Goal: Book appointment/travel/reservation

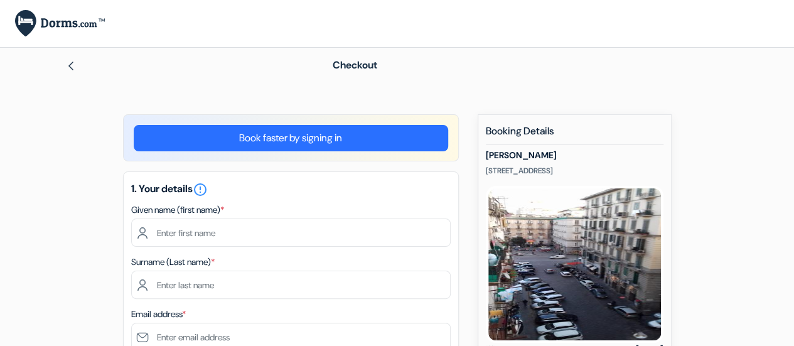
click at [269, 136] on link "Book faster by signing in" at bounding box center [291, 138] width 314 height 26
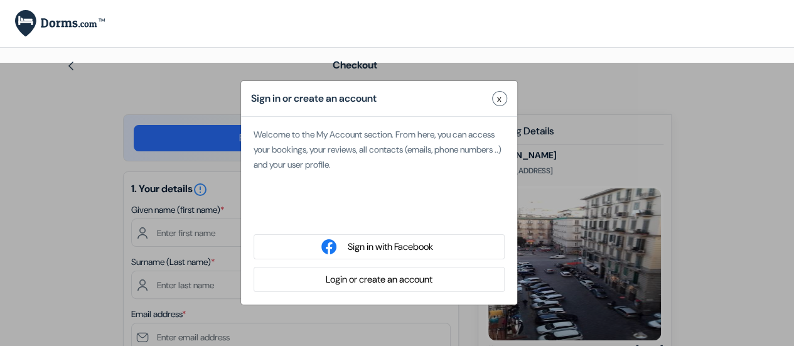
type input "daz"
type input "doozz"
type input "[EMAIL_ADDRESS][DOMAIN_NAME]"
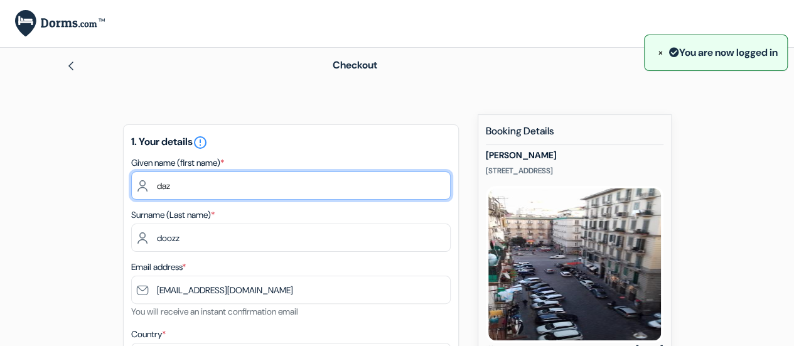
click at [233, 194] on input "daz" at bounding box center [290, 185] width 319 height 28
drag, startPoint x: 233, startPoint y: 194, endPoint x: 144, endPoint y: 190, distance: 88.5
click at [144, 190] on input "daz" at bounding box center [290, 185] width 319 height 28
type input "[PERSON_NAME]"
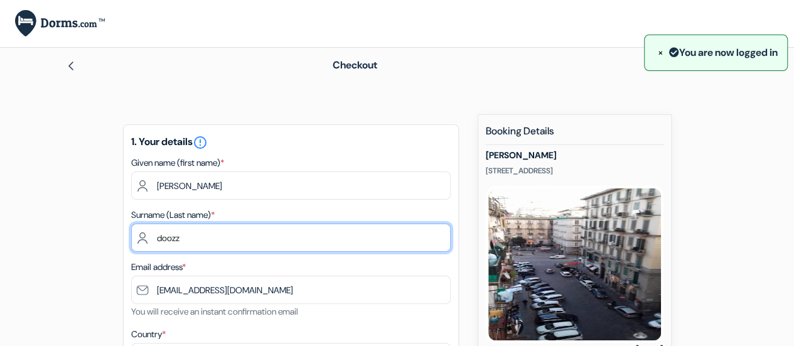
click at [181, 242] on input "doozz" at bounding box center [290, 237] width 319 height 28
type input "d"
type input "Khan"
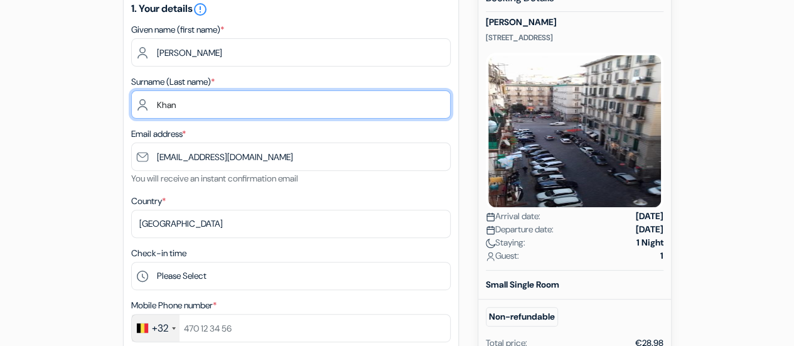
scroll to position [215, 0]
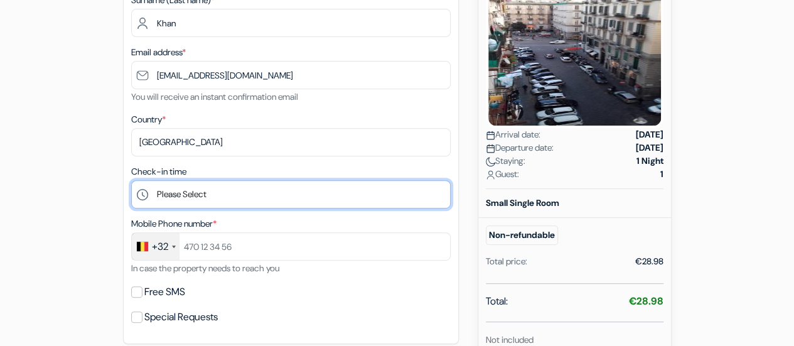
click at [200, 189] on select "Please Select 13:00 14:00 15:00 16:00 17:00 18:00 19:00 20:00 21:00 22:00 23:00" at bounding box center [290, 194] width 319 height 28
select select "21"
click at [131, 181] on select "Please Select 13:00 14:00 15:00 16:00 17:00 18:00 19:00 20:00 21:00 22:00 23:00" at bounding box center [290, 194] width 319 height 28
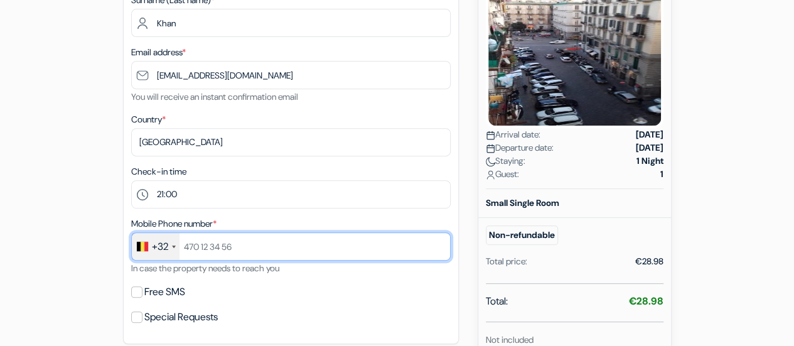
click at [241, 245] on input "text" at bounding box center [290, 246] width 319 height 28
drag, startPoint x: 191, startPoint y: 247, endPoint x: 189, endPoint y: 261, distance: 13.9
click at [191, 247] on input "0465482408" at bounding box center [290, 246] width 319 height 28
click at [242, 247] on input "465482408" at bounding box center [290, 246] width 319 height 28
click at [280, 242] on input "465482408" at bounding box center [290, 246] width 319 height 28
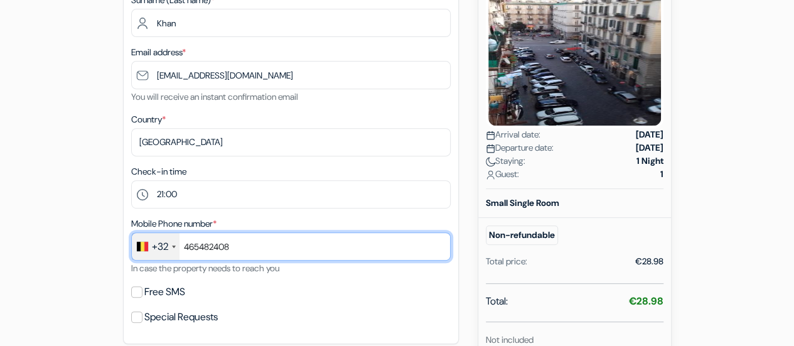
scroll to position [277, 0]
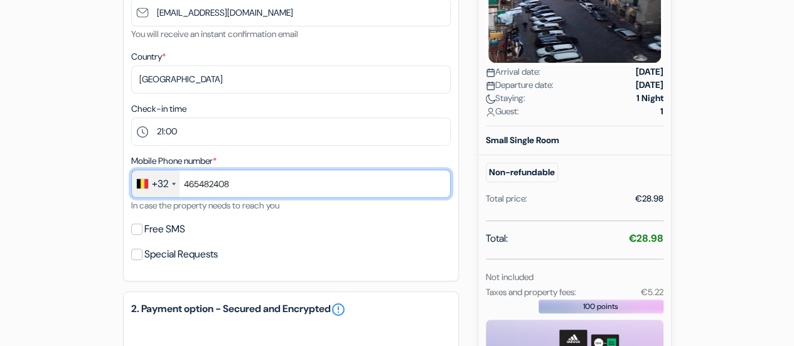
type input "465482408"
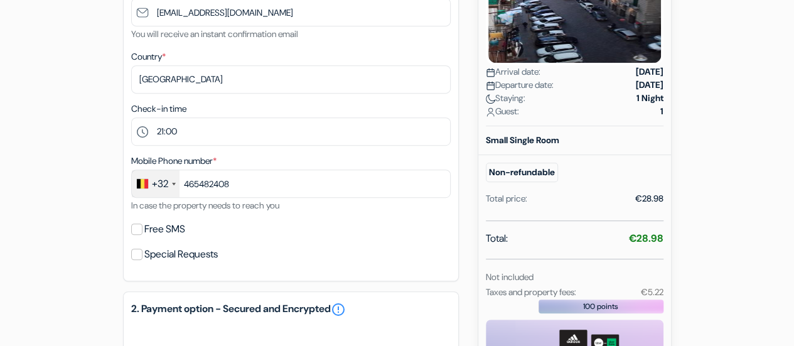
click at [61, 223] on div "add_box [PERSON_NAME] [STREET_ADDRESS] Property Details X" at bounding box center [397, 273] width 715 height 873
click at [138, 232] on input "Free SMS" at bounding box center [136, 228] width 11 height 11
checkbox input "true"
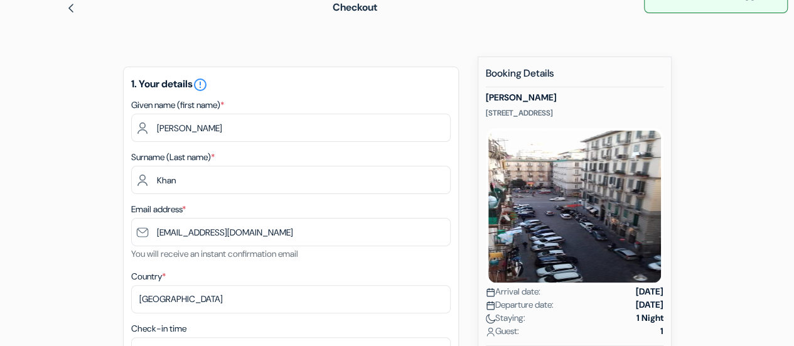
scroll to position [0, 0]
